Goal: Information Seeking & Learning: Learn about a topic

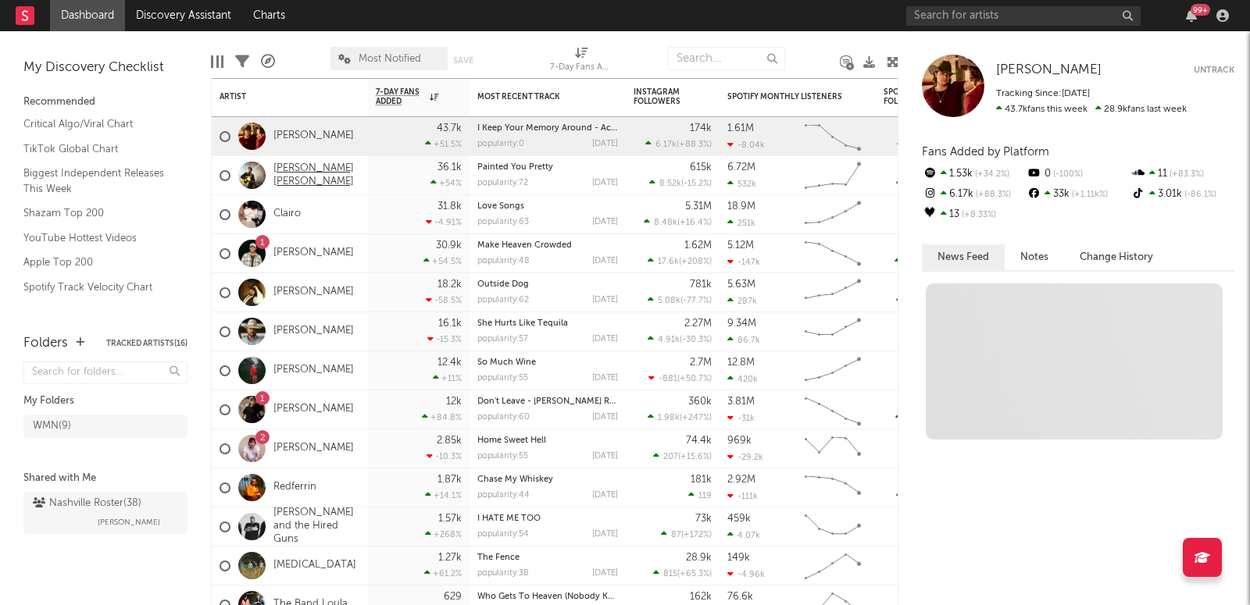
click at [305, 174] on link "[PERSON_NAME] [PERSON_NAME]" at bounding box center [316, 175] width 87 height 27
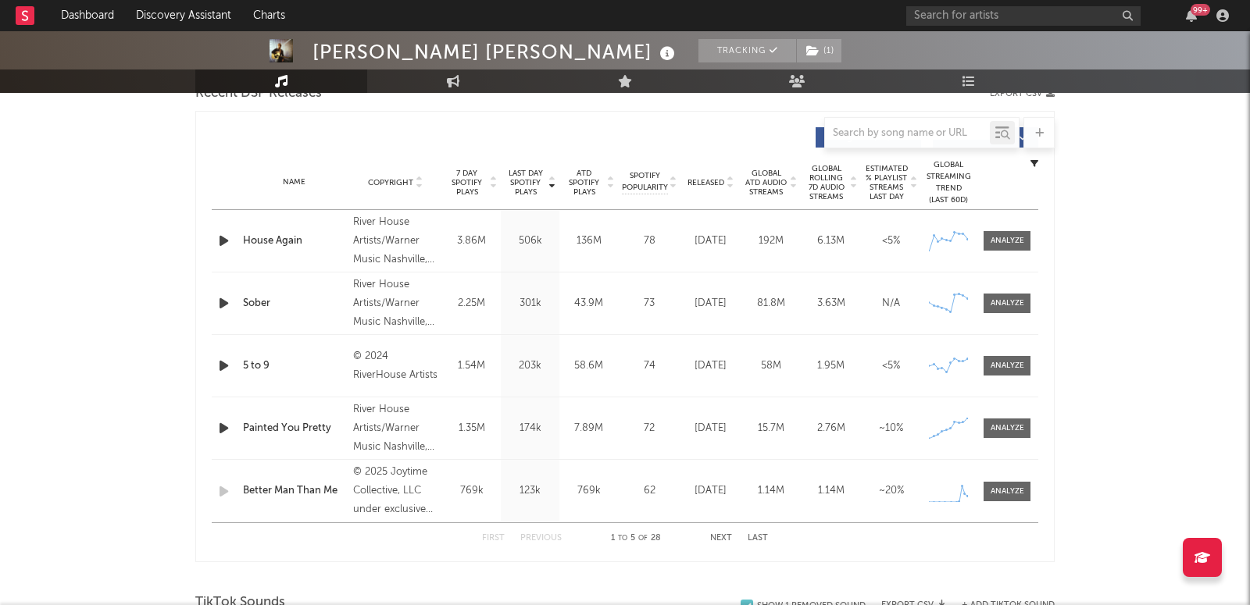
select select "6m"
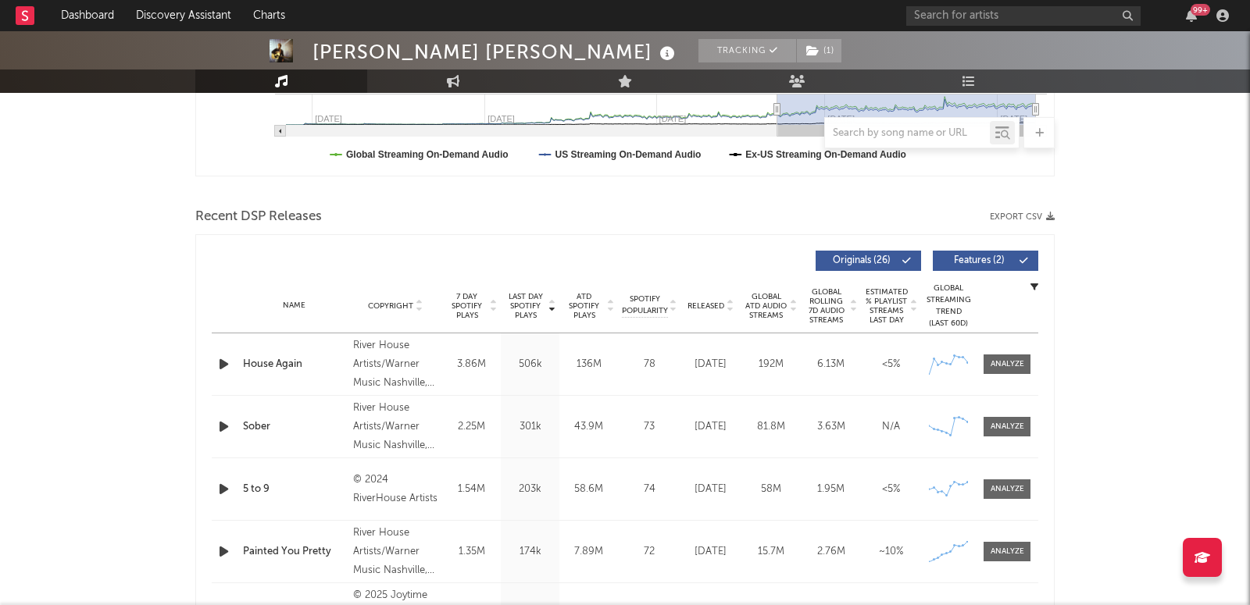
scroll to position [953, 0]
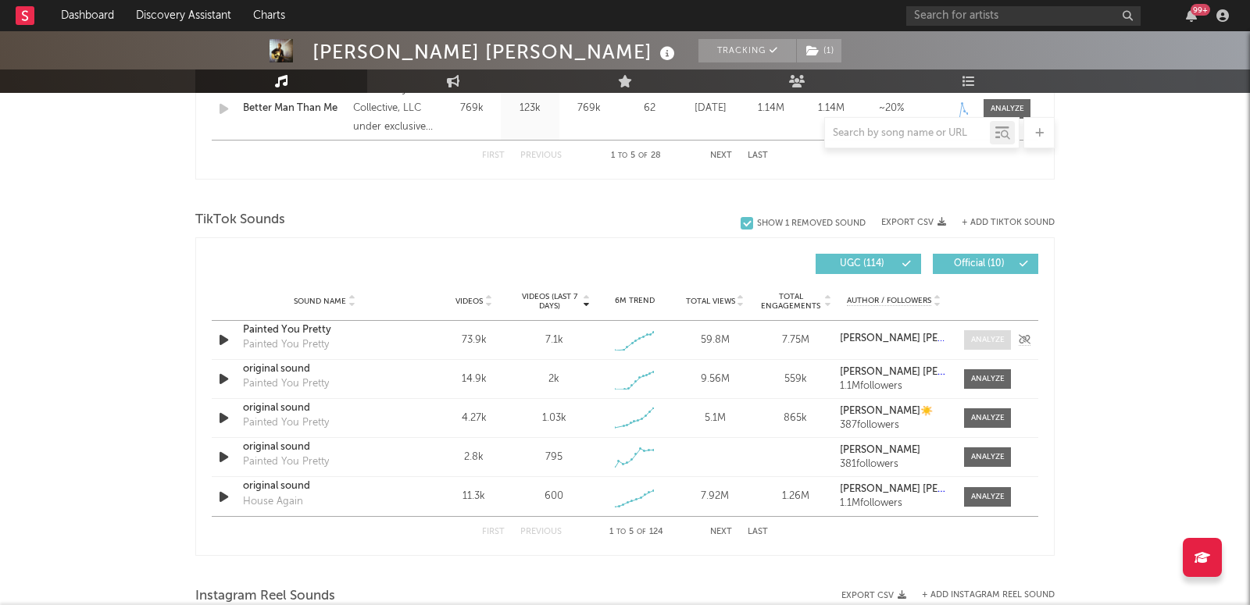
click at [998, 337] on div at bounding box center [988, 340] width 34 height 12
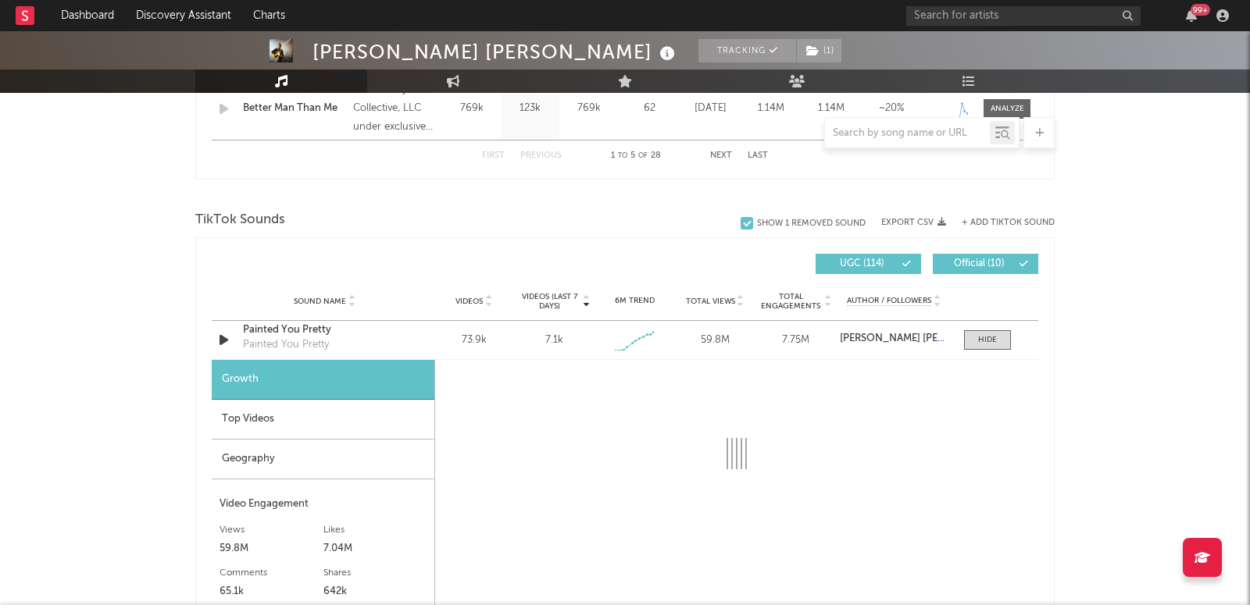
select select "1w"
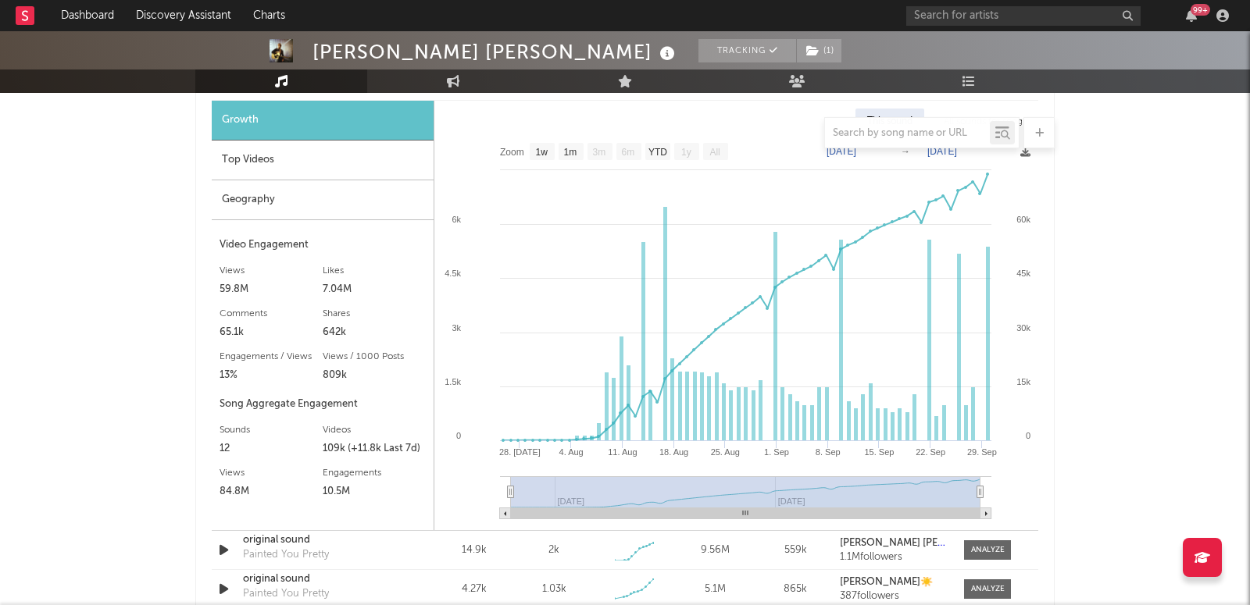
scroll to position [1213, 0]
click at [1002, 544] on div at bounding box center [988, 550] width 34 height 12
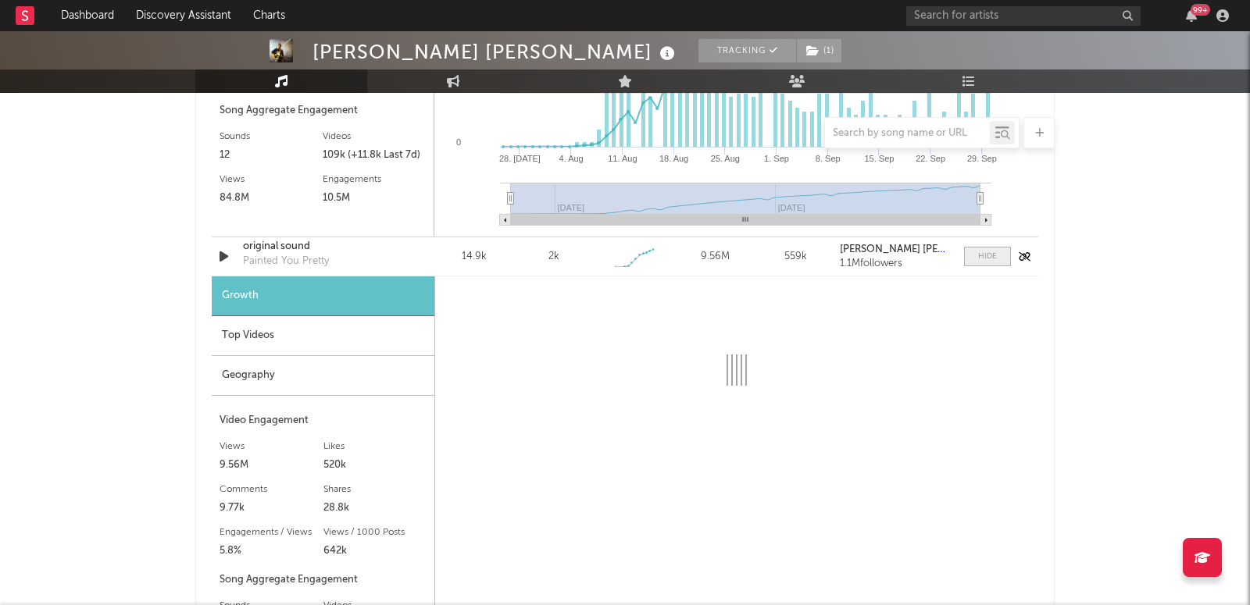
select select "1w"
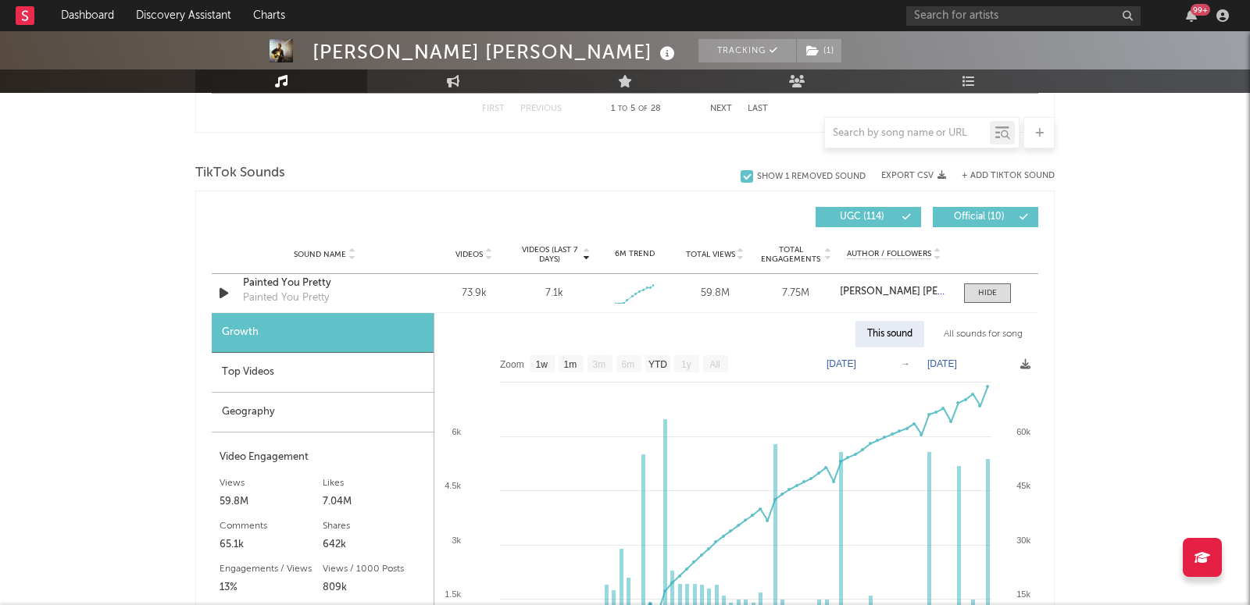
scroll to position [933, 0]
